Goal: Navigation & Orientation: Find specific page/section

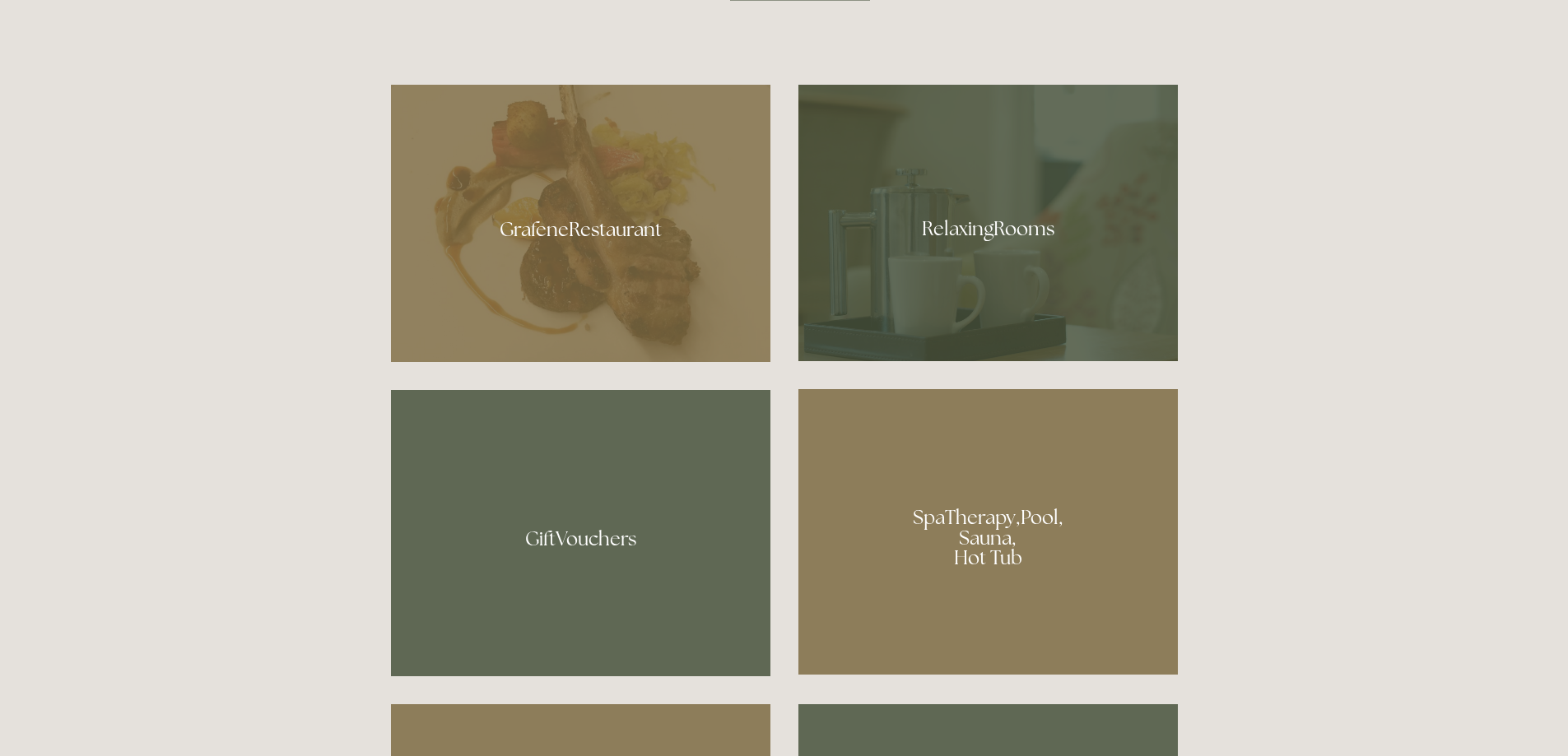
scroll to position [1452, 0]
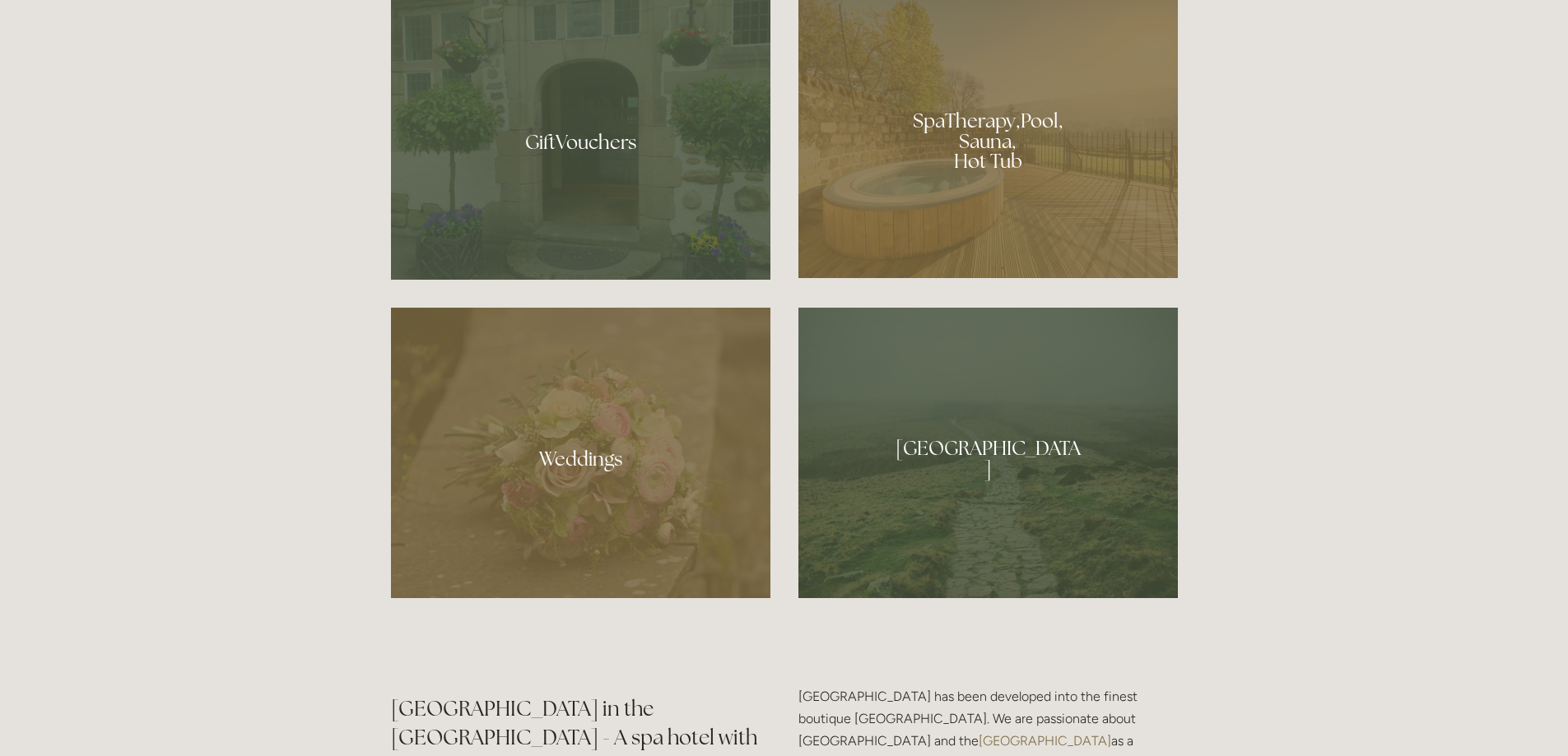
click at [1100, 151] on div at bounding box center [987, 134] width 379 height 285
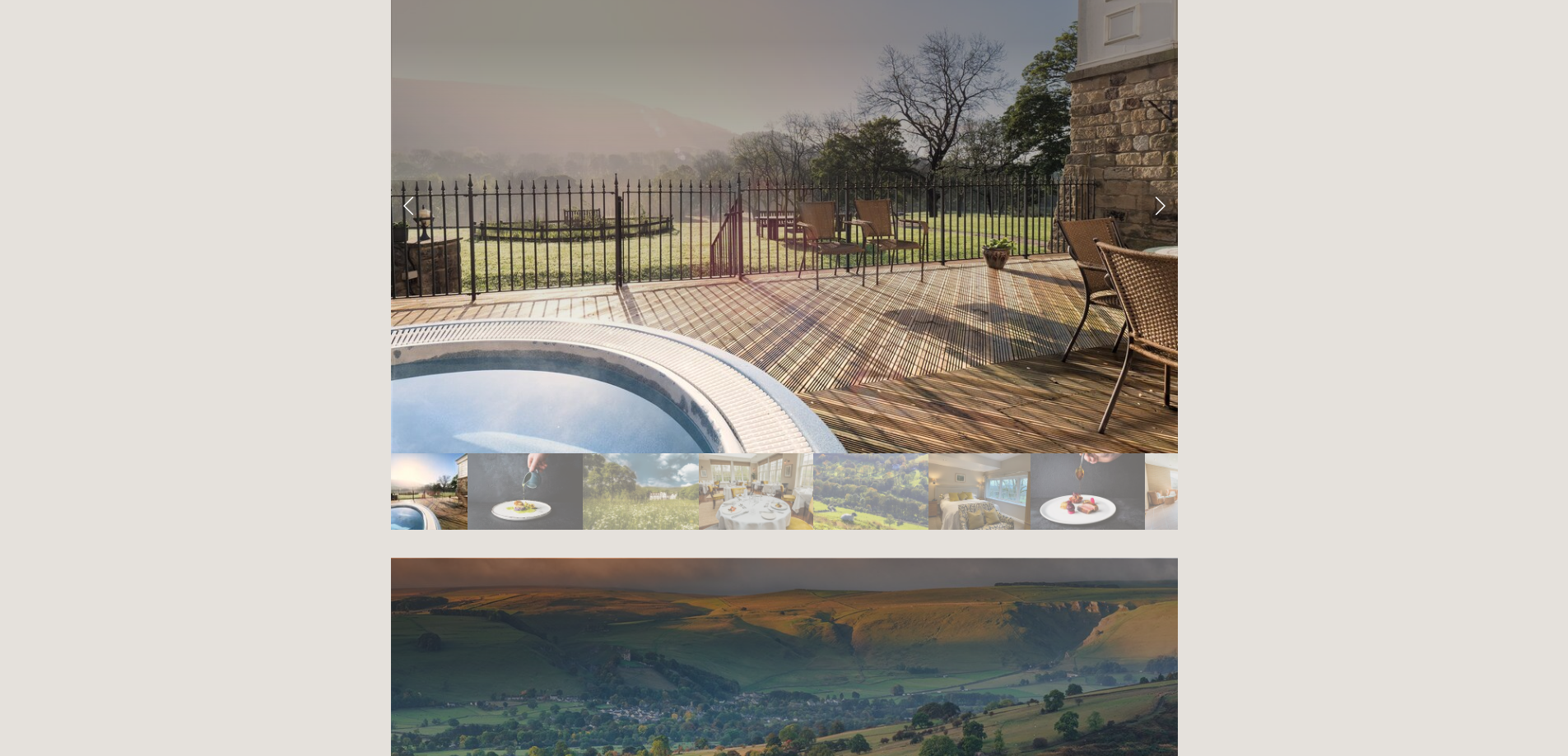
scroll to position [2935, 0]
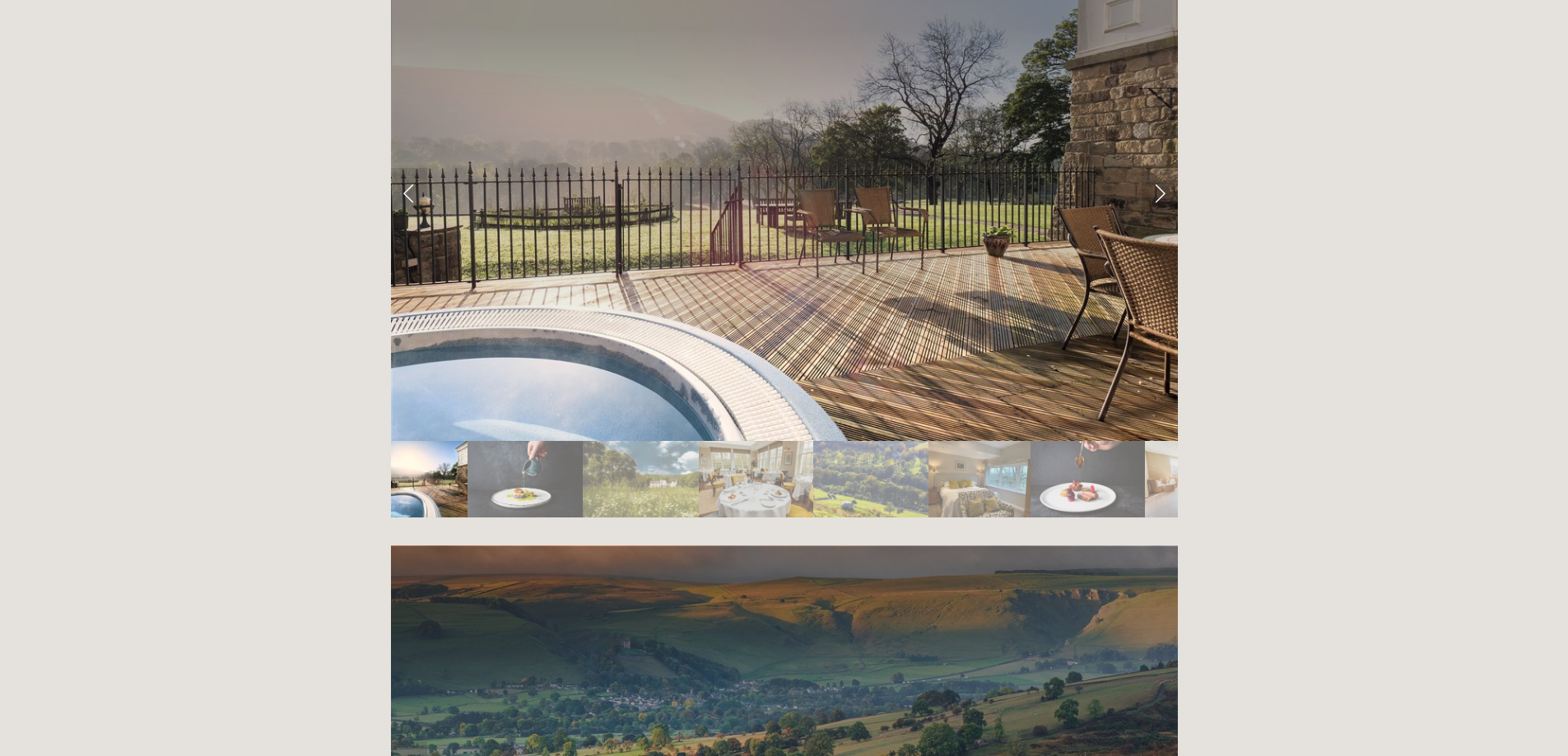
click at [962, 441] on img "Slide 6" at bounding box center [979, 480] width 102 height 77
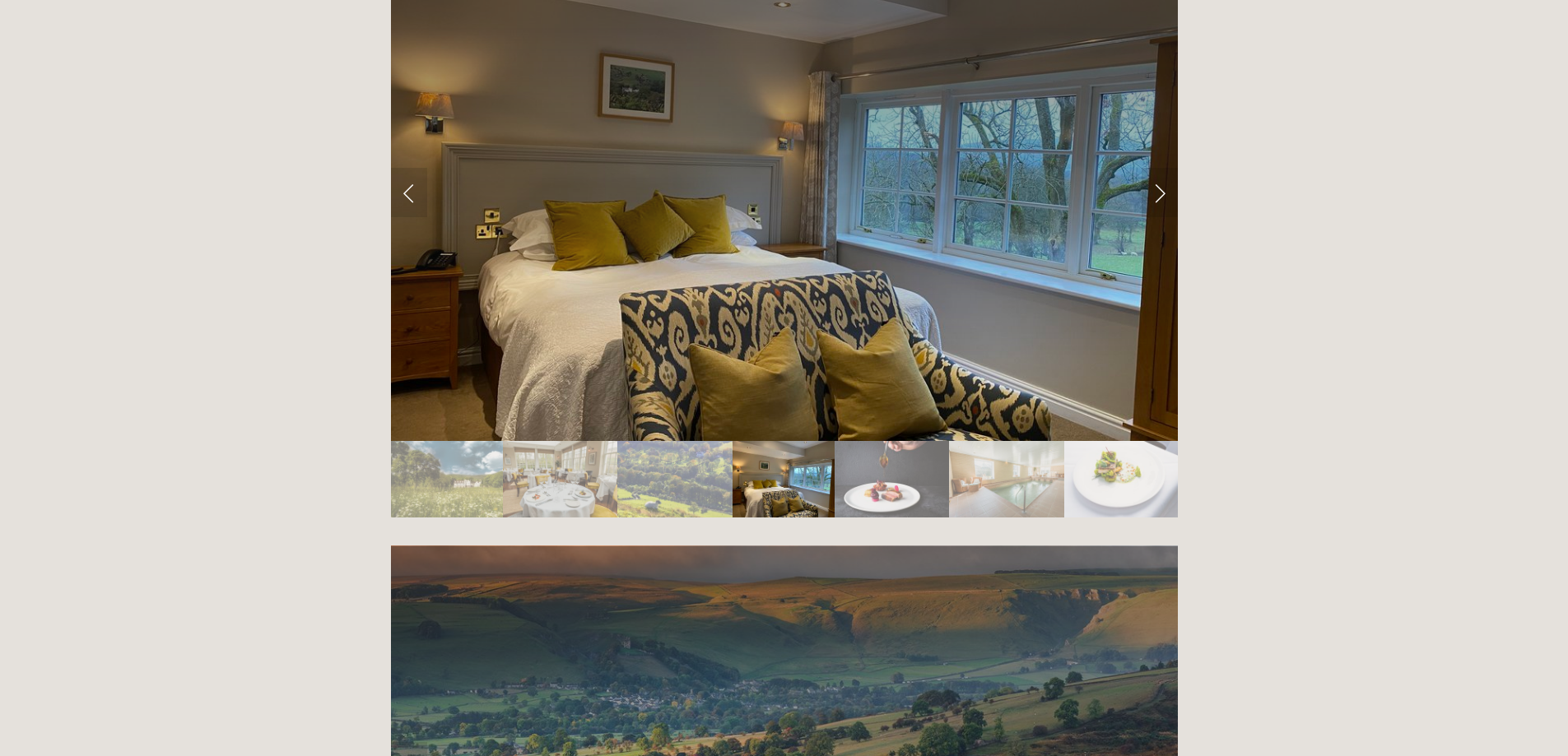
click at [862, 441] on img "Slide 7" at bounding box center [892, 480] width 115 height 77
click at [972, 441] on img "Slide 8" at bounding box center [1006, 480] width 115 height 77
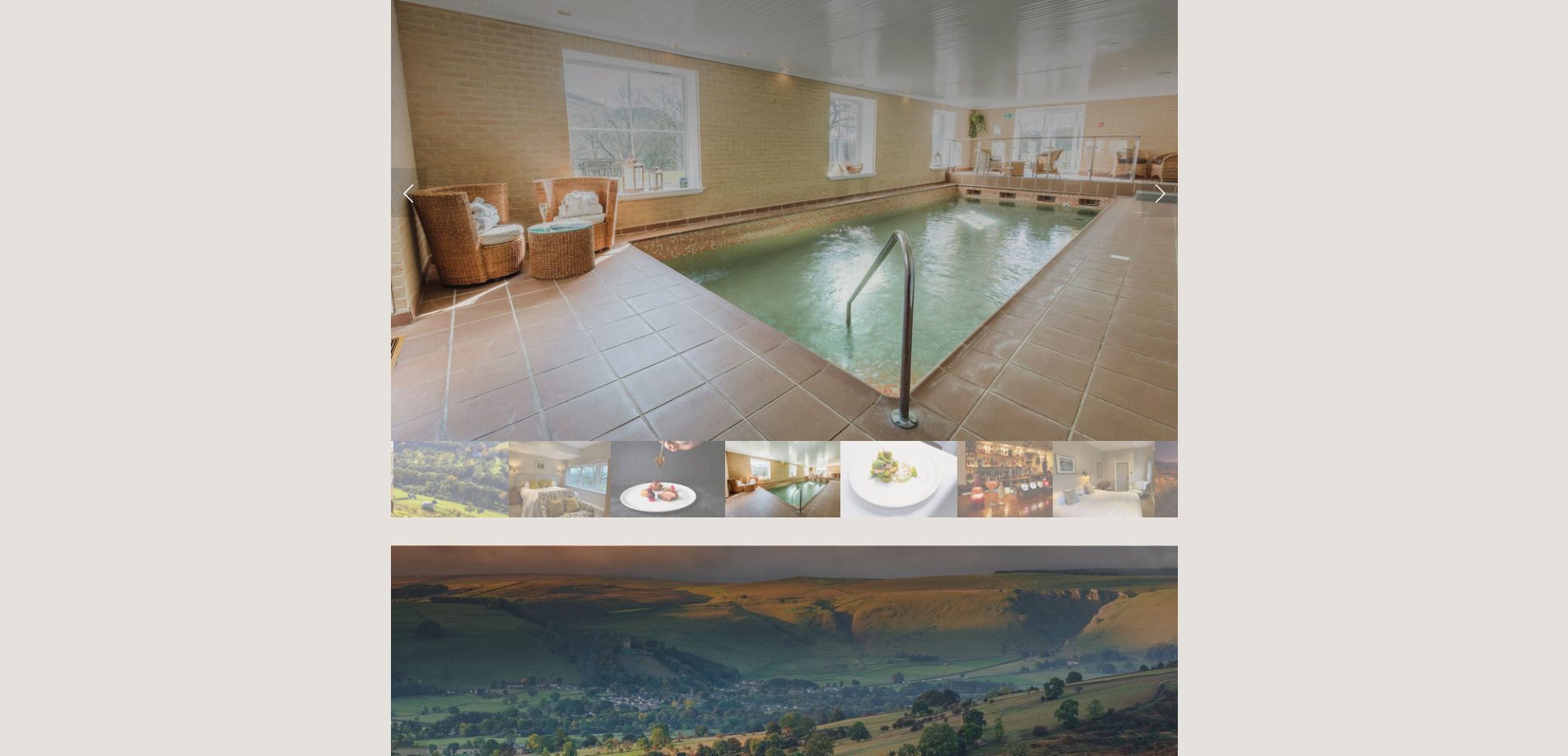
click at [923, 441] on img "Slide 9" at bounding box center [899, 480] width 117 height 77
click at [956, 441] on img "Slide 9" at bounding box center [899, 480] width 117 height 77
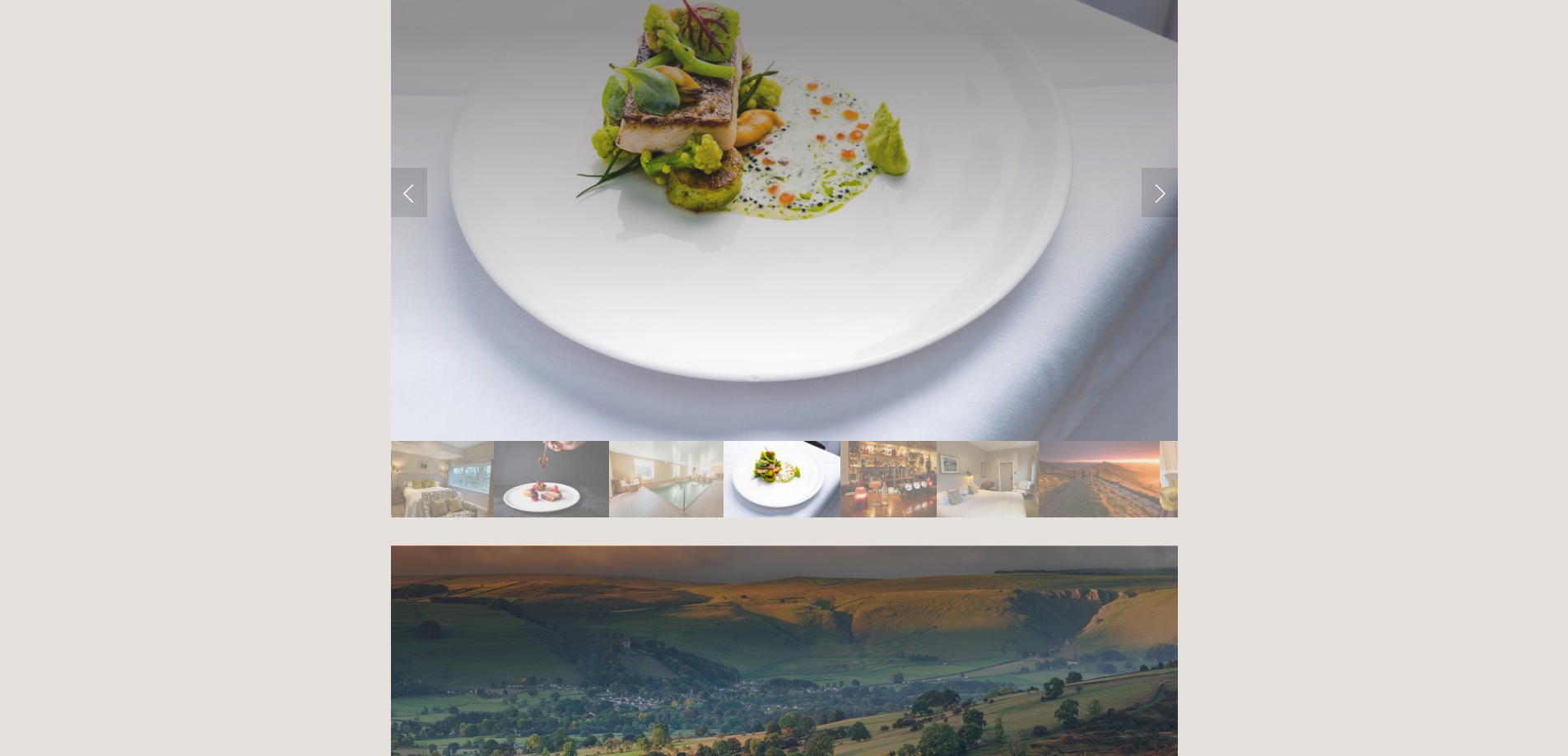
click at [1015, 441] on img "Slide 11" at bounding box center [986, 480] width 102 height 77
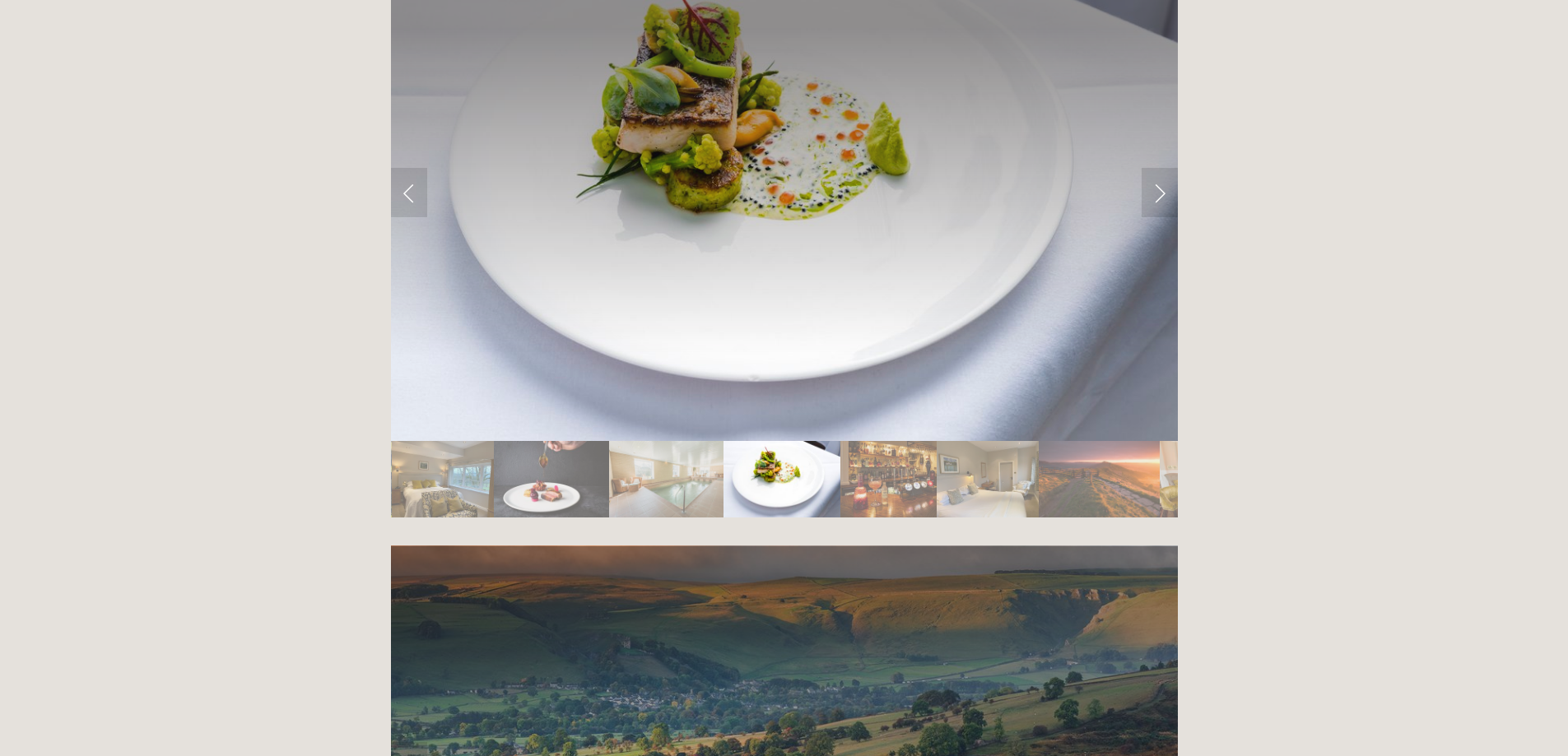
click at [1052, 441] on img "Slide 12" at bounding box center [1099, 480] width 121 height 77
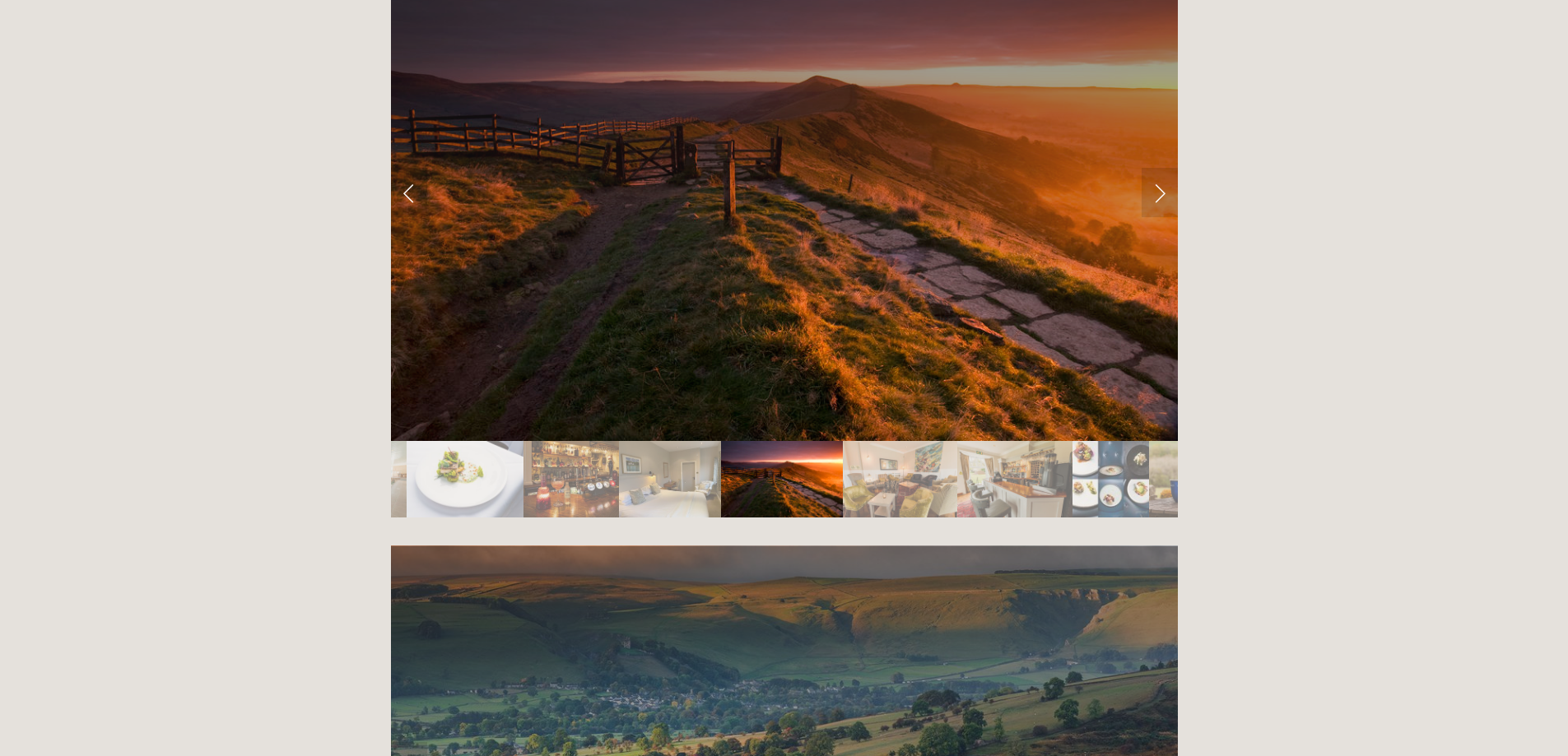
click at [1014, 441] on img "Slide 14" at bounding box center [1014, 480] width 116 height 77
click at [1046, 441] on img "Slide 14" at bounding box center [1014, 480] width 116 height 77
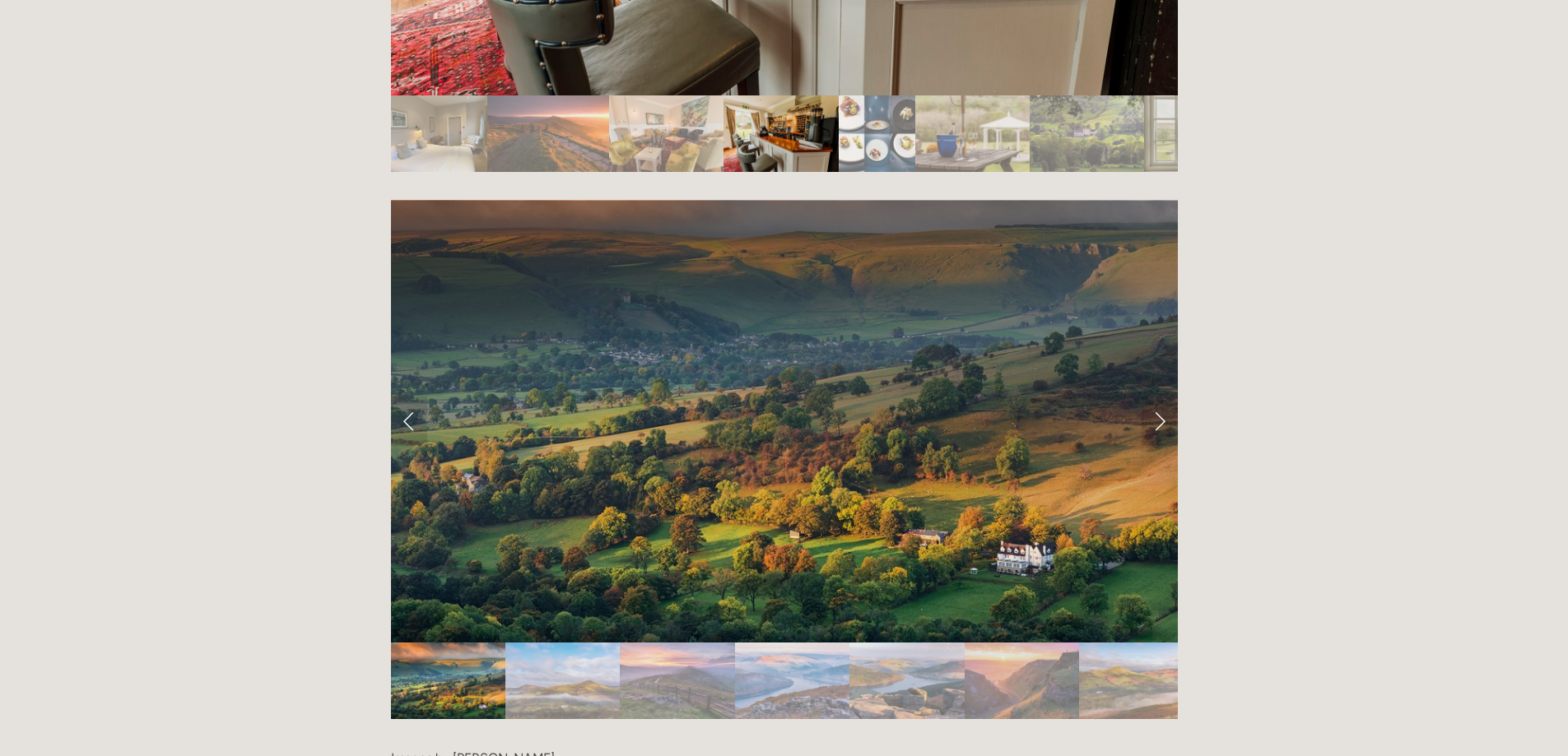
scroll to position [3039, 0]
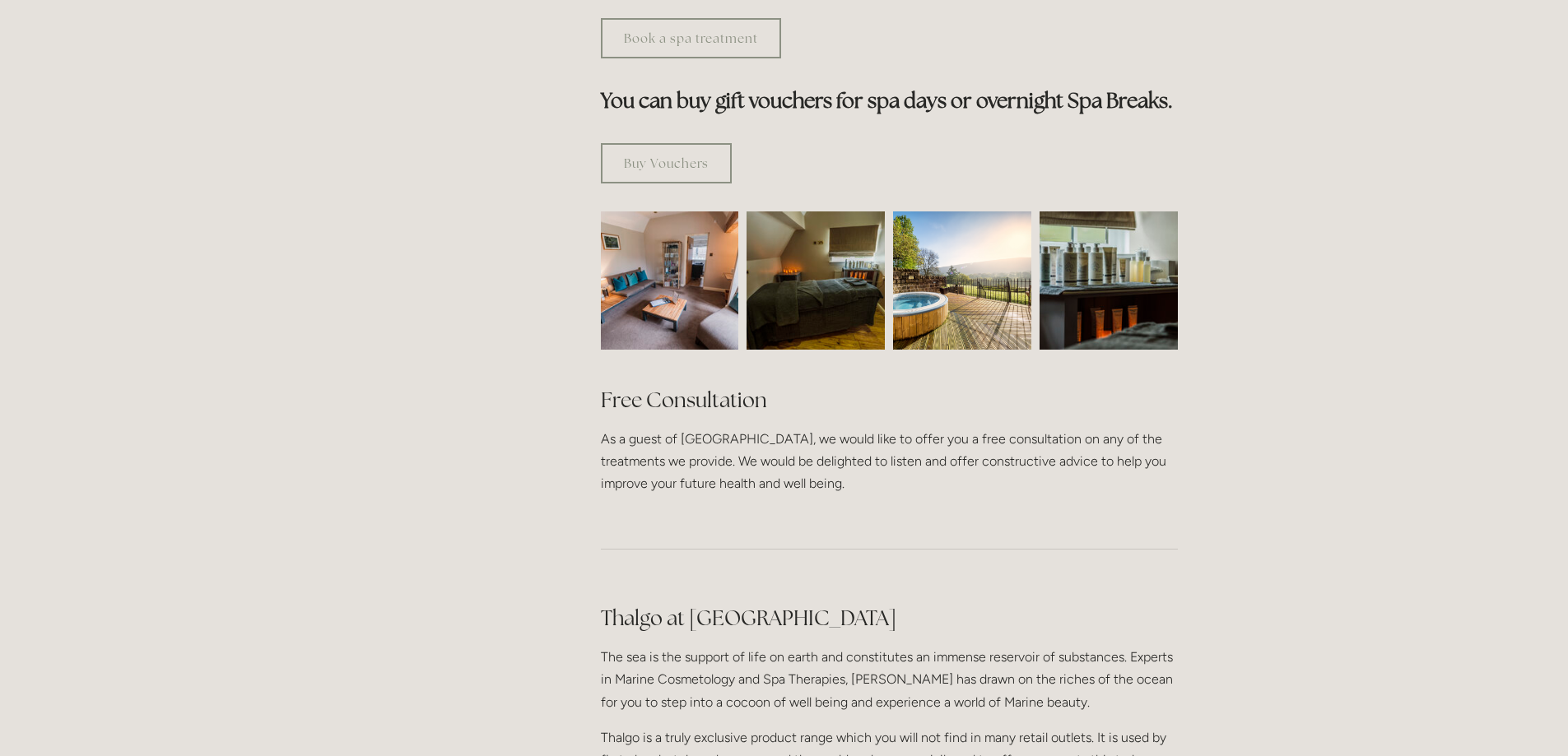
scroll to position [969, 0]
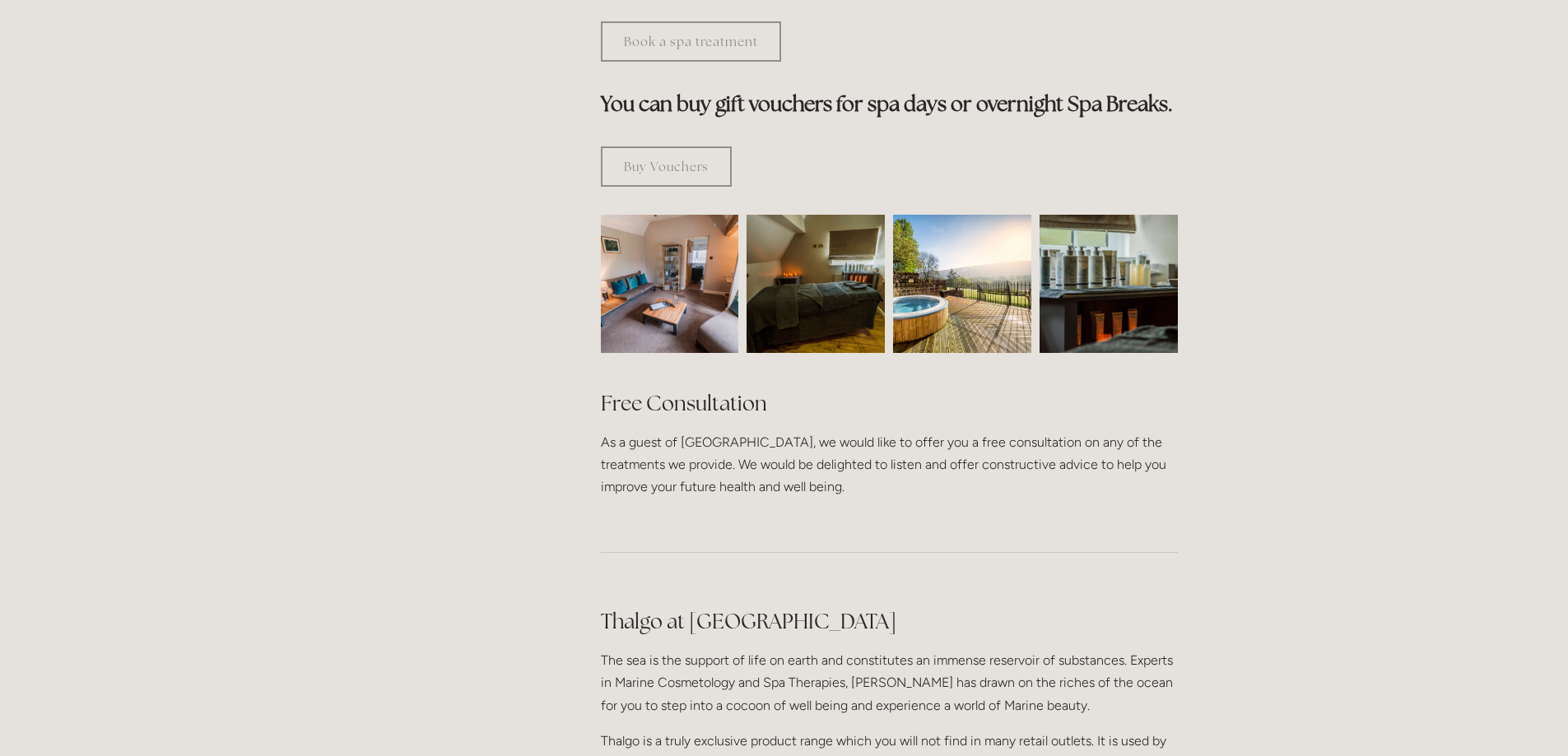
drag, startPoint x: 1579, startPoint y: 126, endPoint x: 1579, endPoint y: 371, distance: 245.0
click at [1567, 371] on html "Rooms Rooms Your Stay Book a stay Offers Spa Spa About" at bounding box center [784, 502] width 1568 height 2944
